Goal: Task Accomplishment & Management: Complete application form

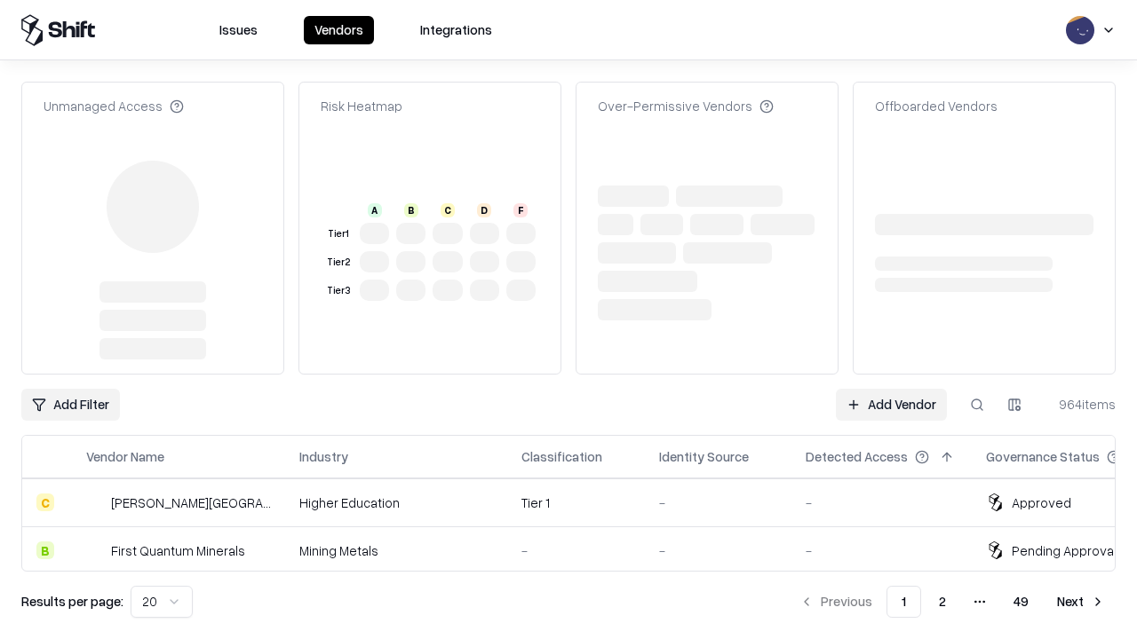
click at [891, 389] on link "Add Vendor" at bounding box center [891, 405] width 111 height 32
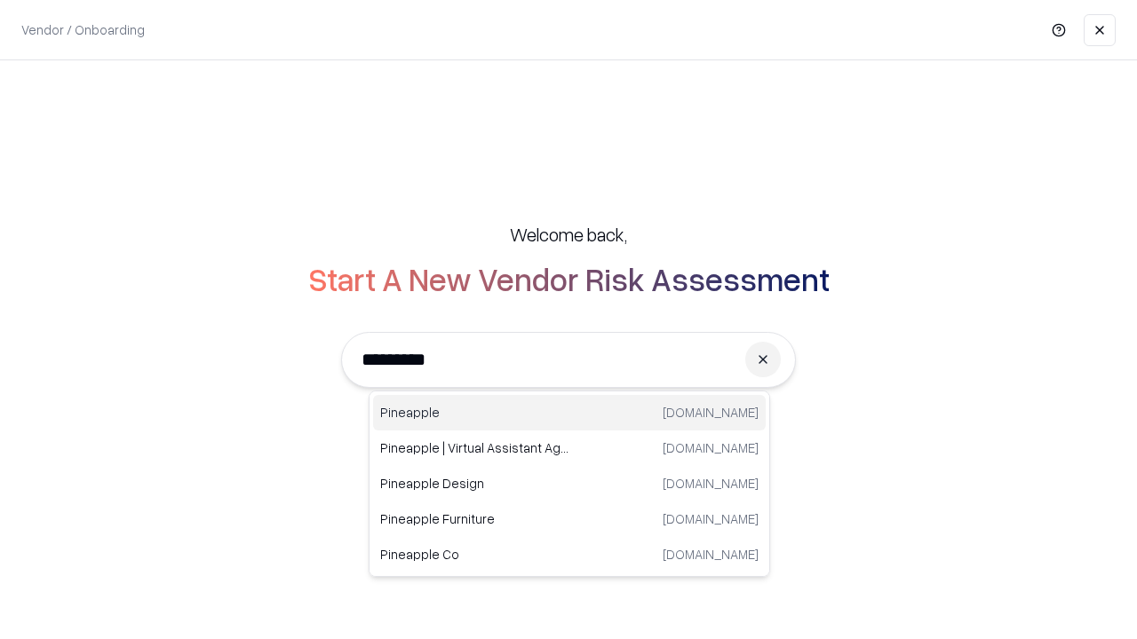
click at [569, 413] on div "Pineapple [DOMAIN_NAME]" at bounding box center [569, 413] width 393 height 36
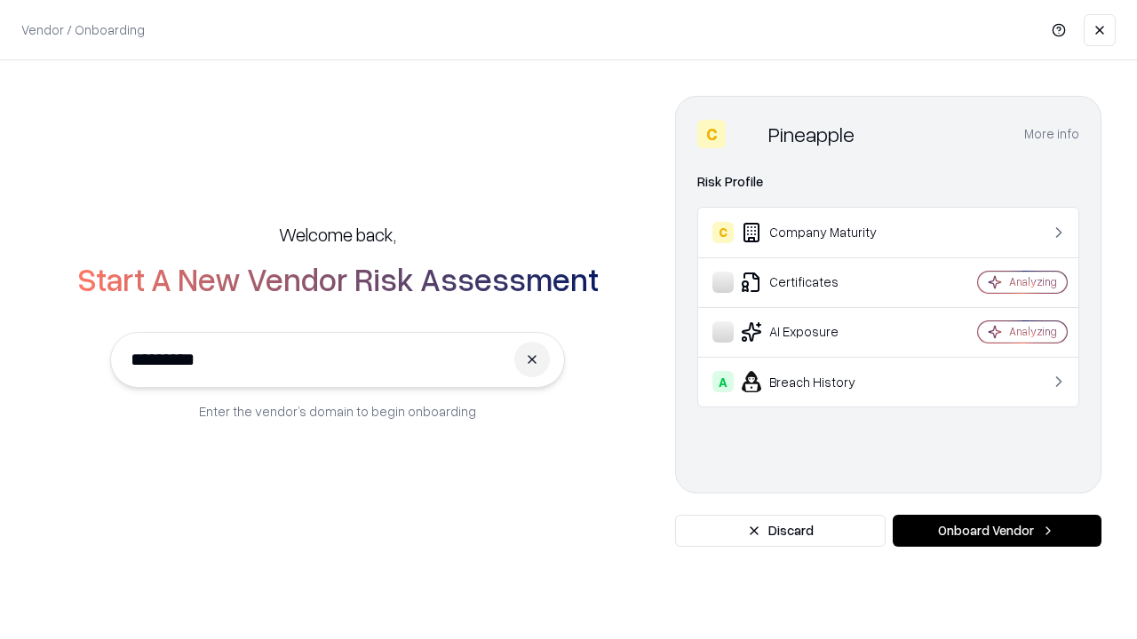
type input "*********"
click at [997, 531] on button "Onboard Vendor" at bounding box center [997, 531] width 209 height 32
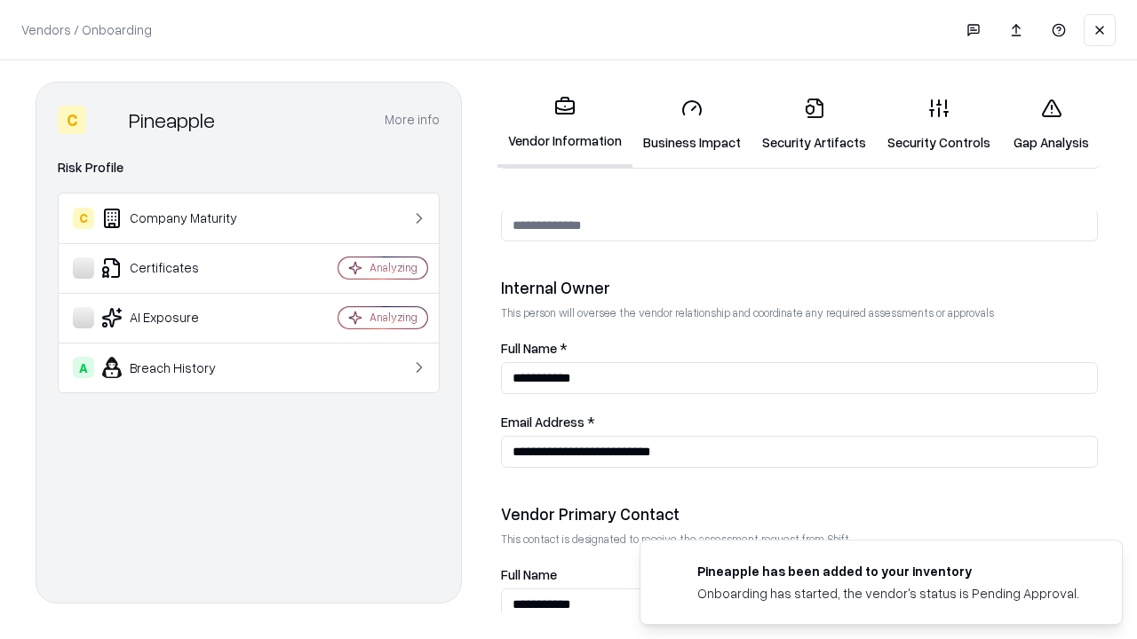
scroll to position [920, 0]
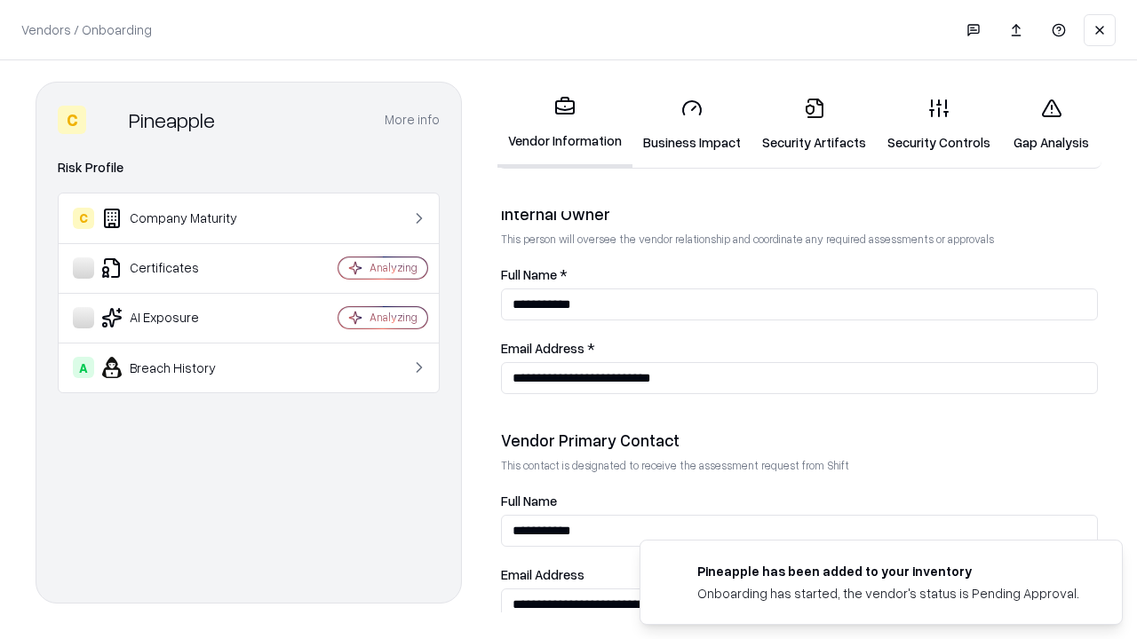
click at [814, 124] on link "Security Artifacts" at bounding box center [813, 124] width 125 height 83
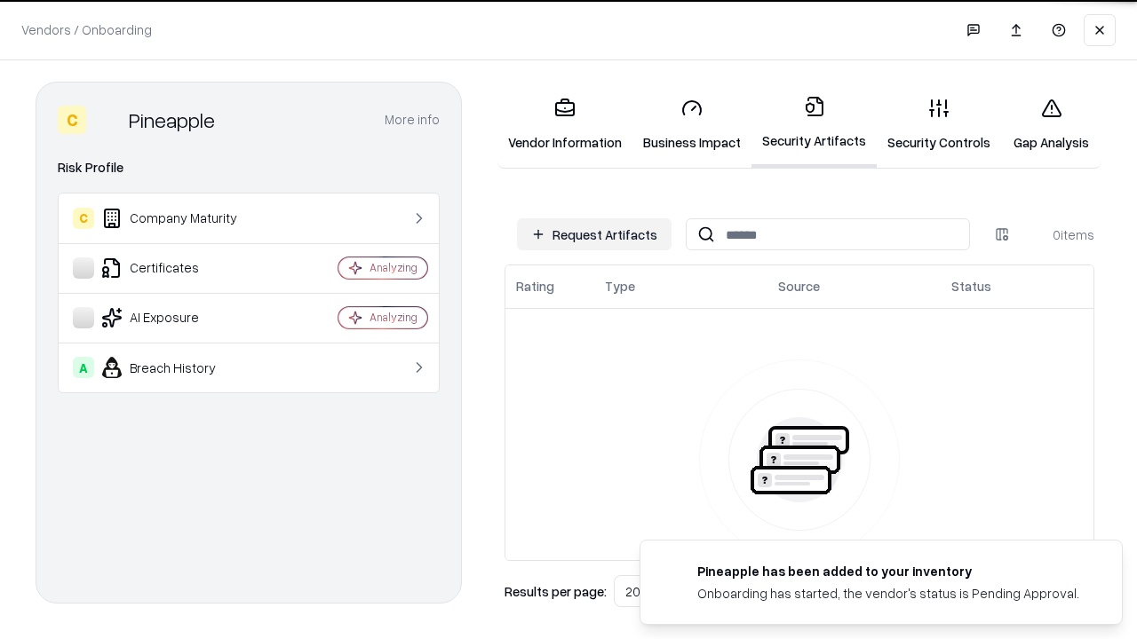
click at [594, 234] on button "Request Artifacts" at bounding box center [594, 234] width 155 height 32
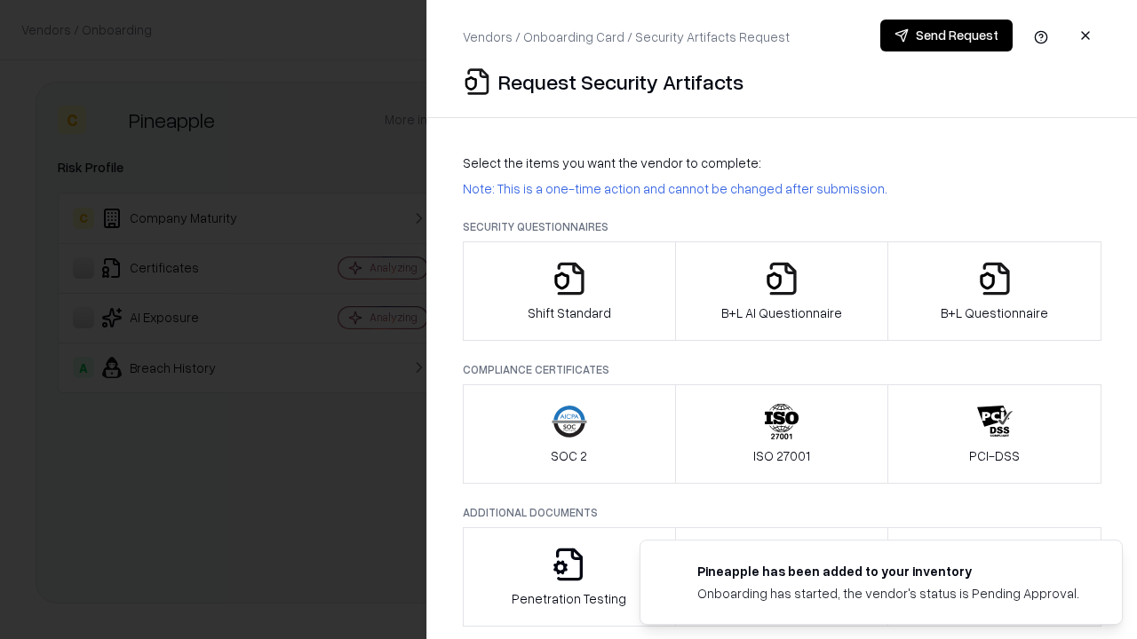
click at [994, 291] on icon "button" at bounding box center [995, 279] width 36 height 36
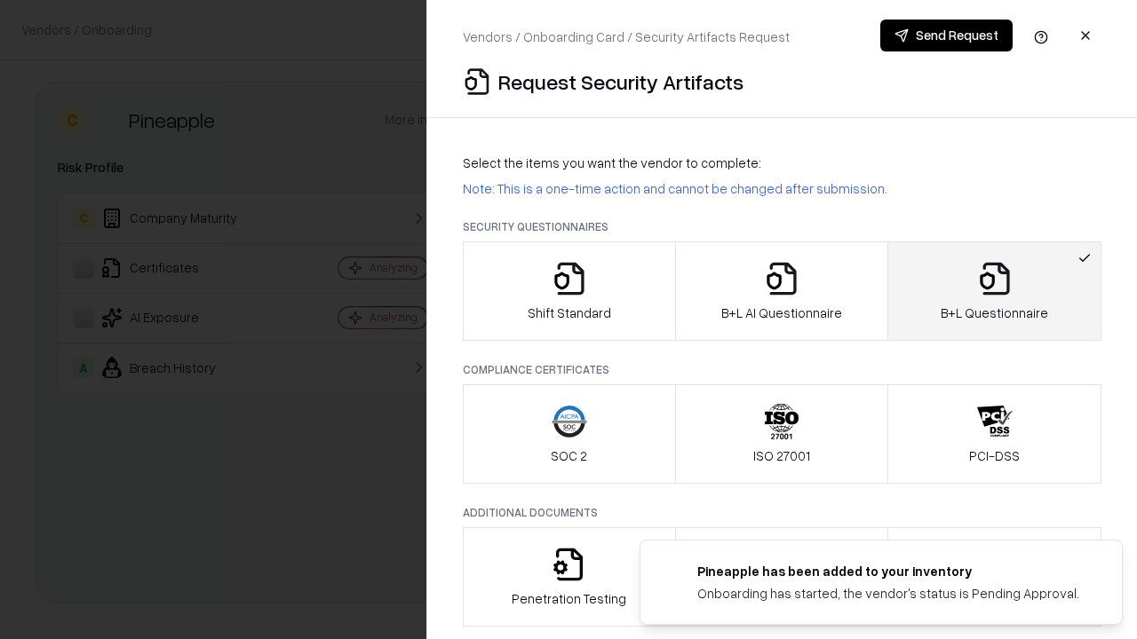
click at [781, 291] on icon "button" at bounding box center [782, 279] width 36 height 36
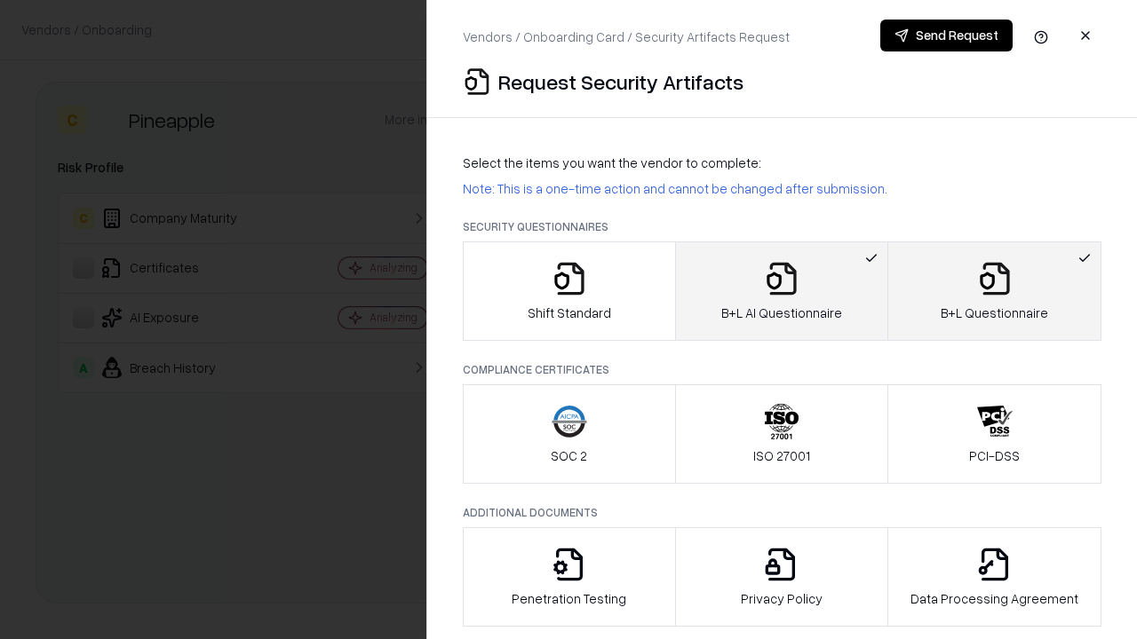
click at [946, 36] on button "Send Request" at bounding box center [946, 36] width 132 height 32
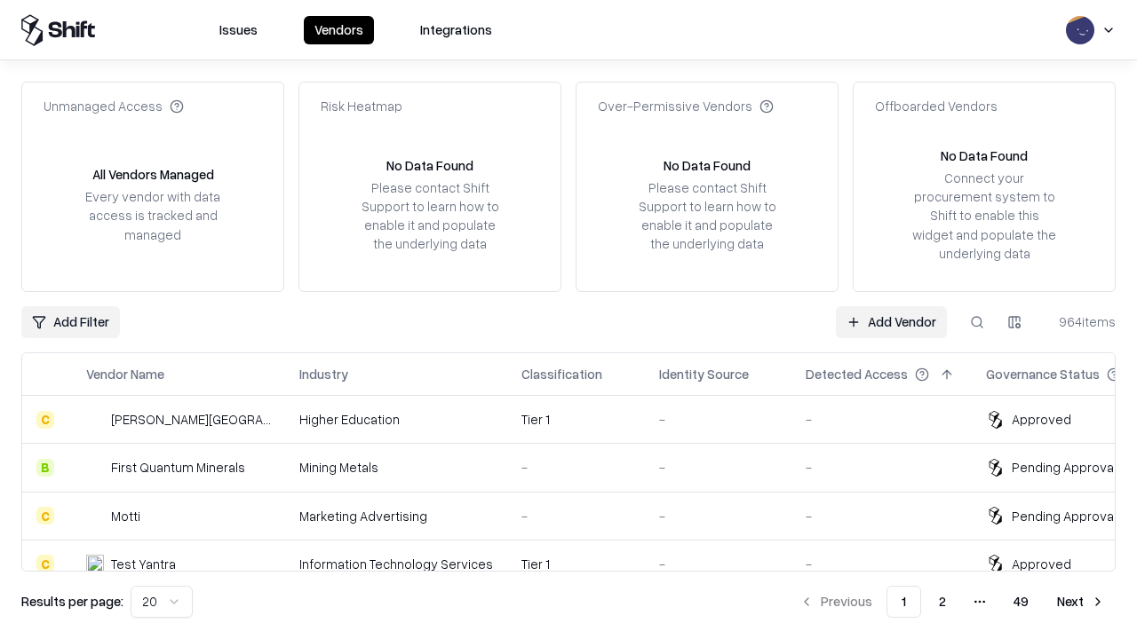
click at [977, 322] on button at bounding box center [977, 322] width 32 height 32
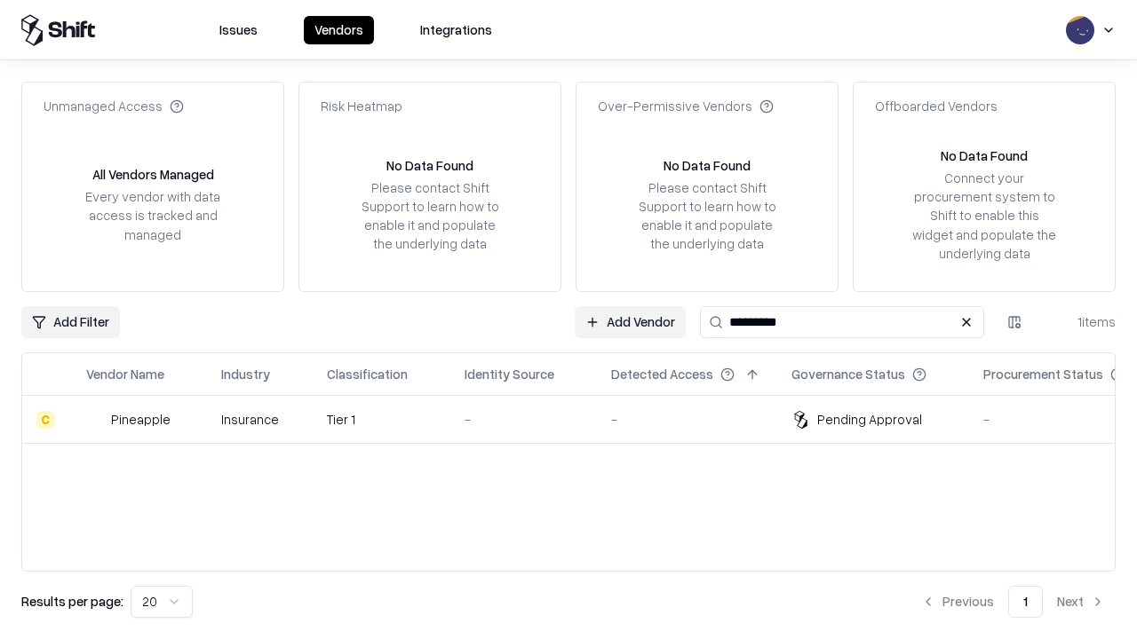
type input "*********"
click at [579, 419] on div "-" at bounding box center [524, 419] width 118 height 19
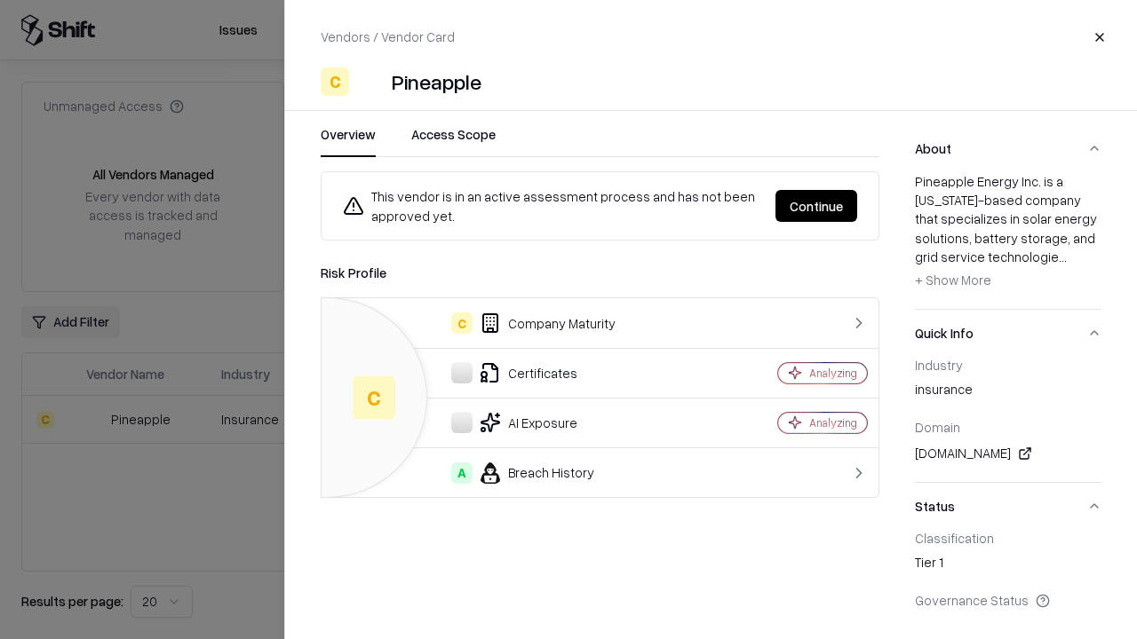
click at [816, 206] on button "Continue" at bounding box center [816, 206] width 82 height 32
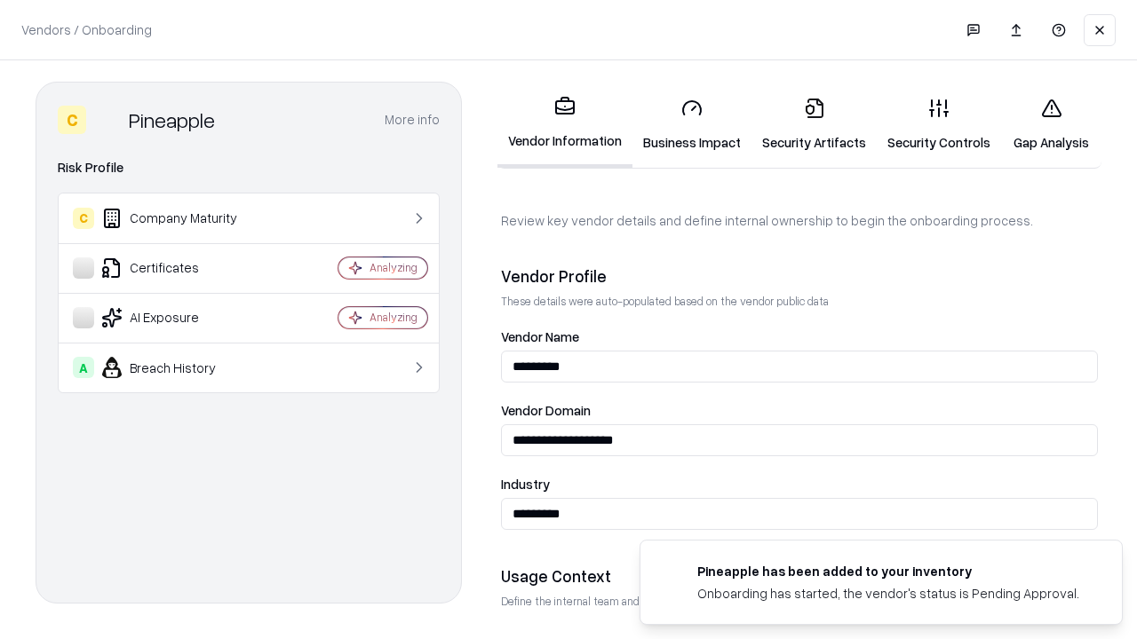
click at [814, 124] on link "Security Artifacts" at bounding box center [813, 124] width 125 height 83
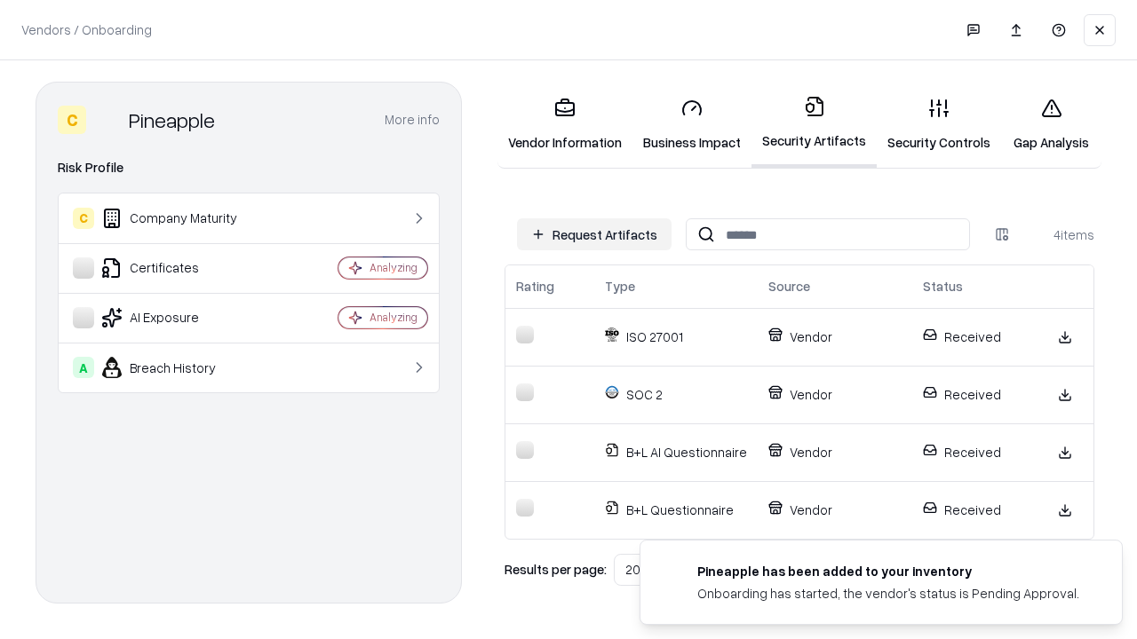
click at [1051, 124] on link "Gap Analysis" at bounding box center [1051, 124] width 100 height 83
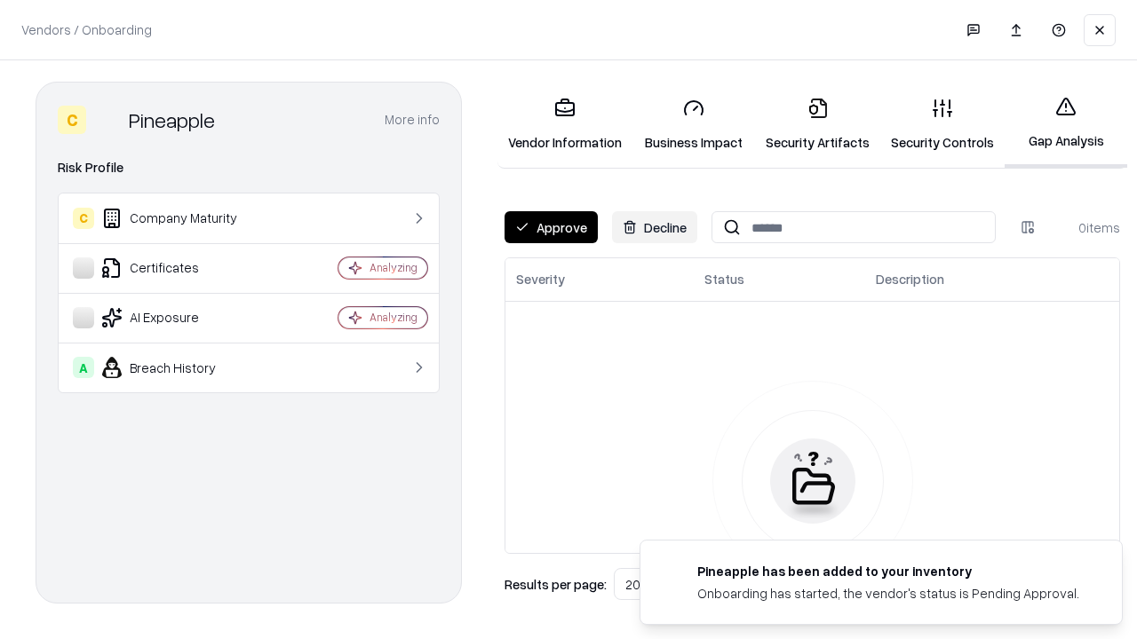
click at [551, 227] on button "Approve" at bounding box center [550, 227] width 93 height 32
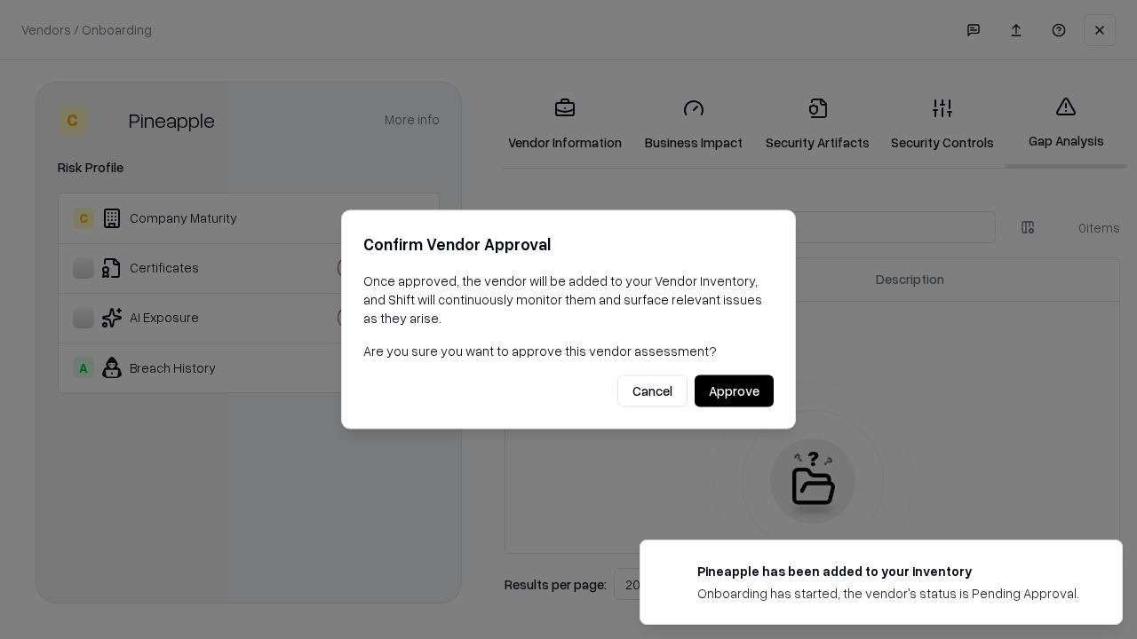
click at [734, 391] on button "Approve" at bounding box center [734, 392] width 79 height 32
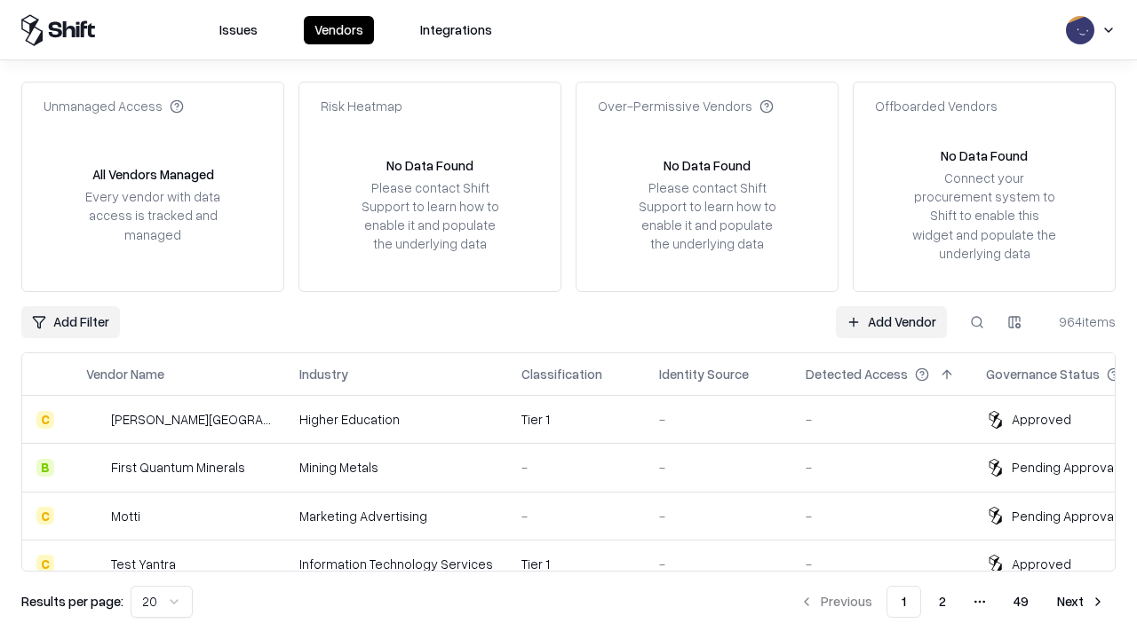
type input "*********"
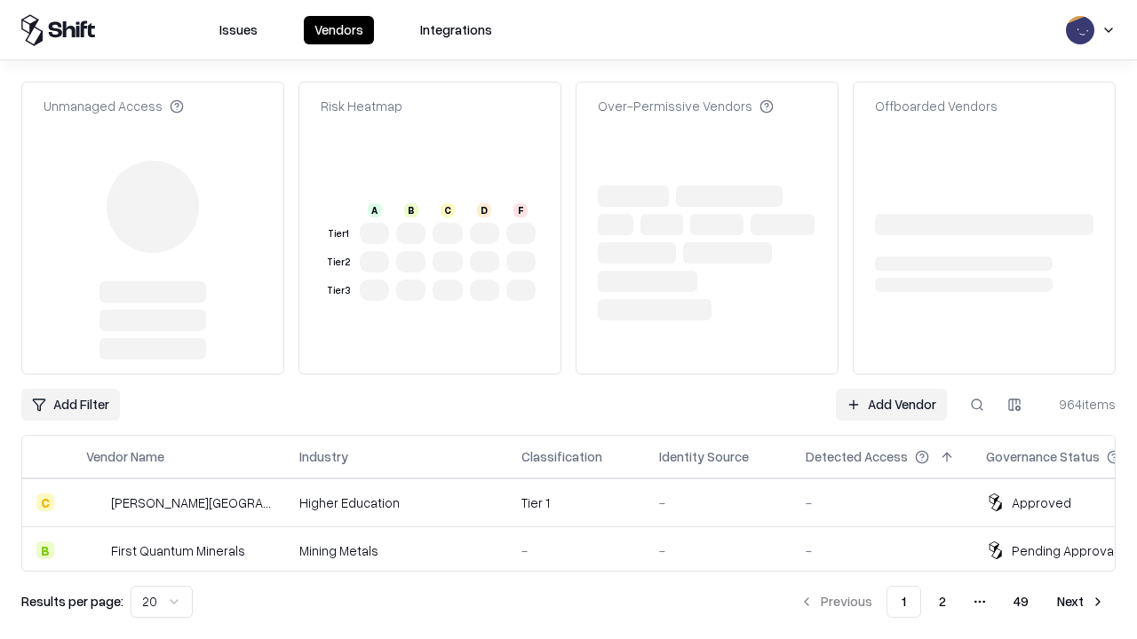
click at [891, 389] on link "Add Vendor" at bounding box center [891, 405] width 111 height 32
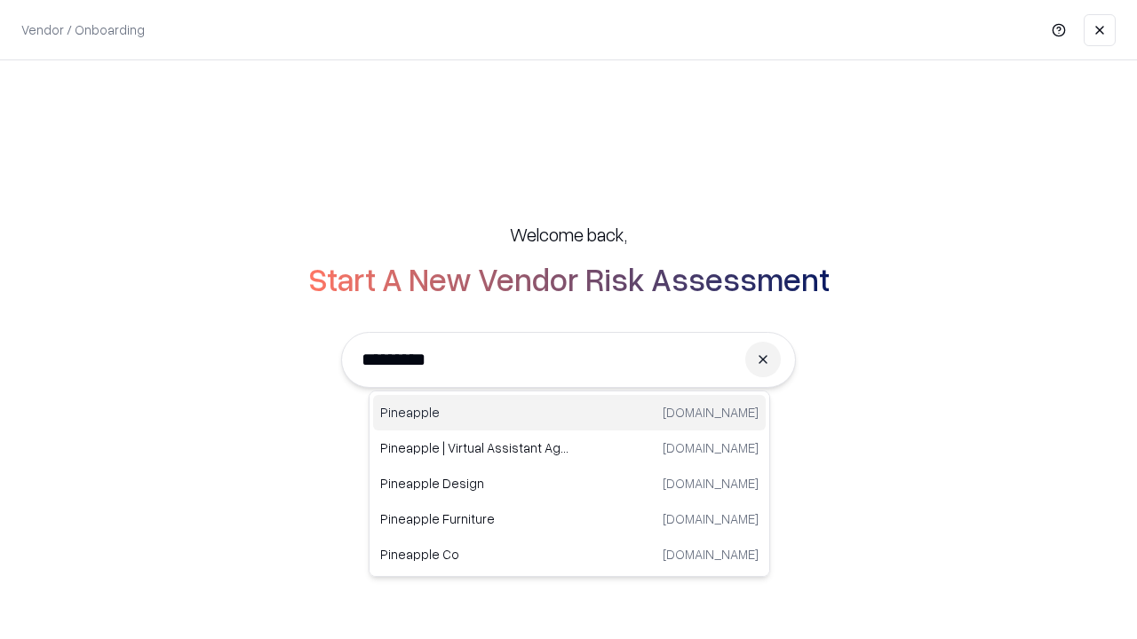
click at [569, 413] on div "Pineapple [DOMAIN_NAME]" at bounding box center [569, 413] width 393 height 36
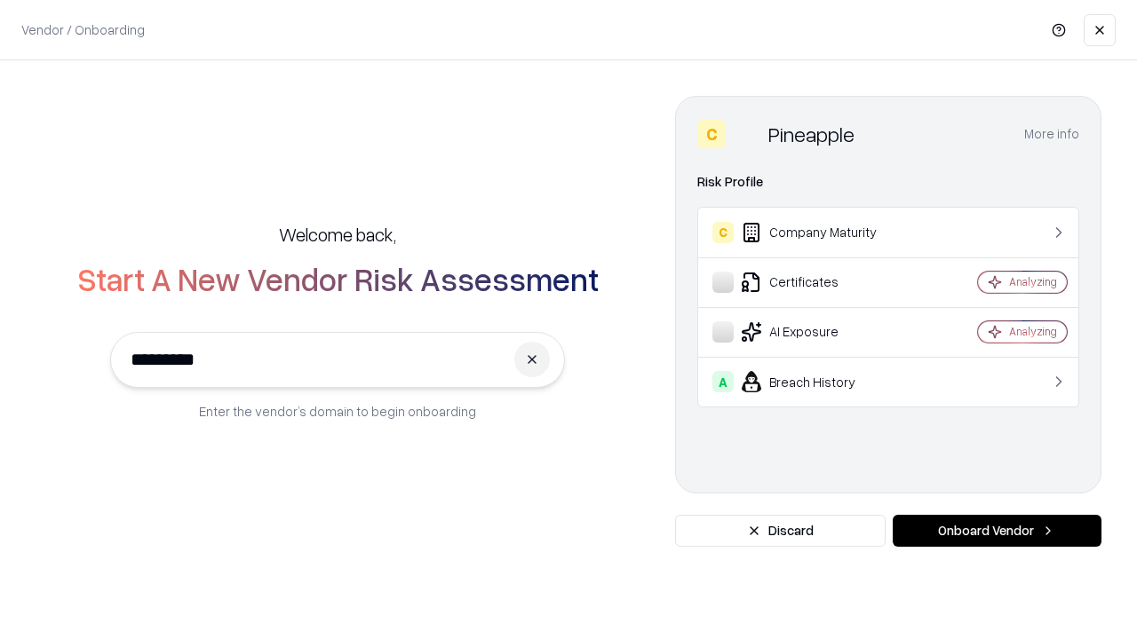
type input "*********"
click at [997, 531] on button "Onboard Vendor" at bounding box center [997, 531] width 209 height 32
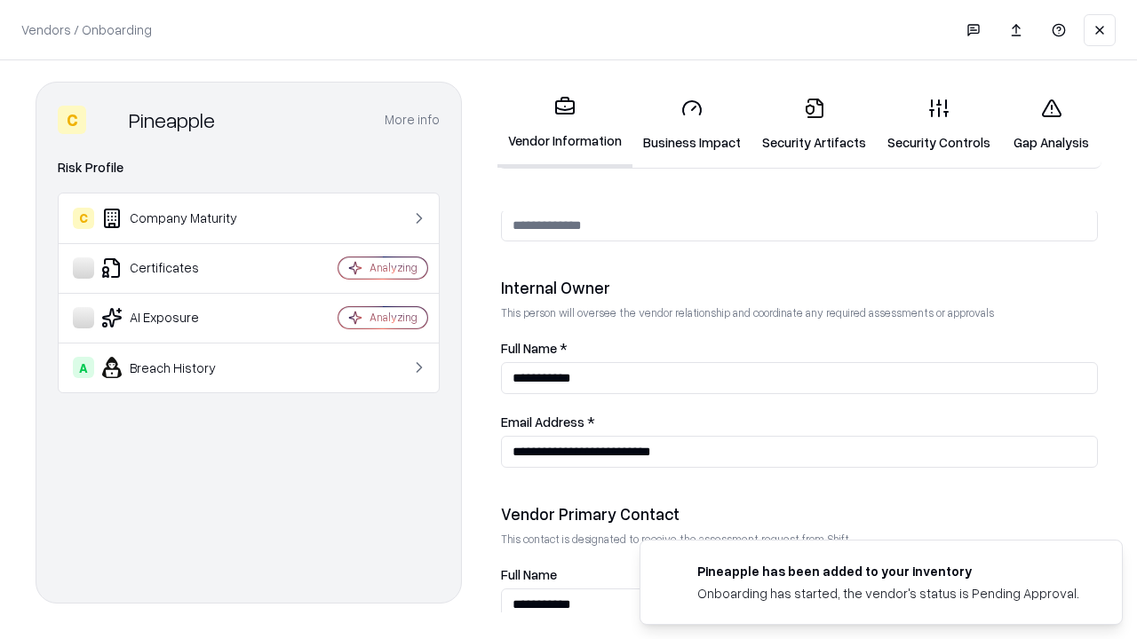
scroll to position [920, 0]
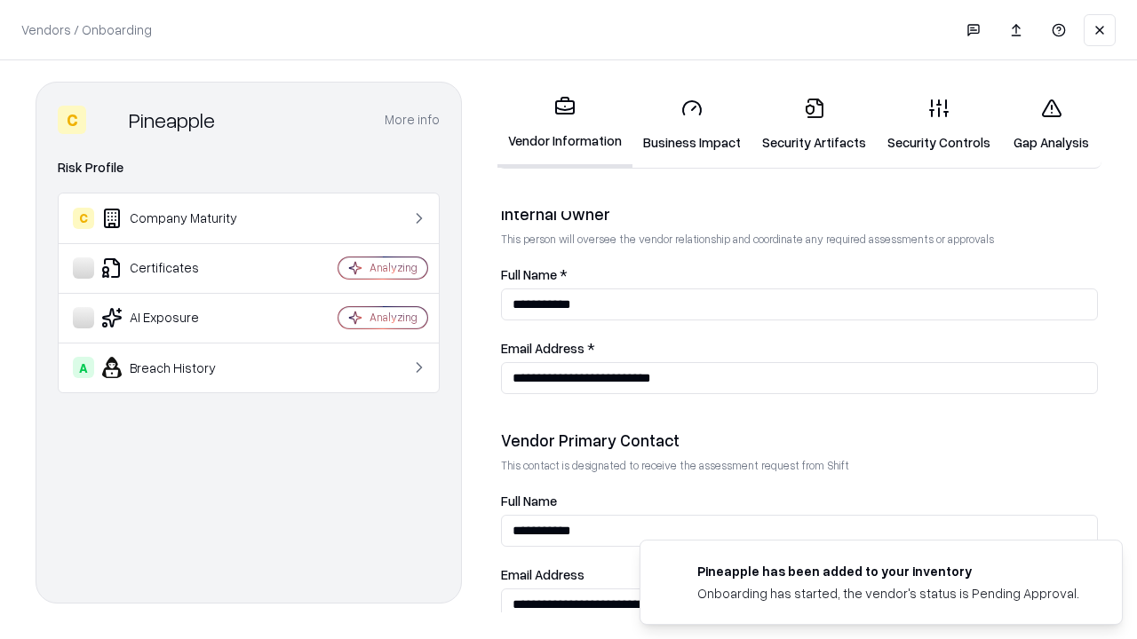
click at [1051, 124] on link "Gap Analysis" at bounding box center [1051, 124] width 100 height 83
